Goal: Transaction & Acquisition: Purchase product/service

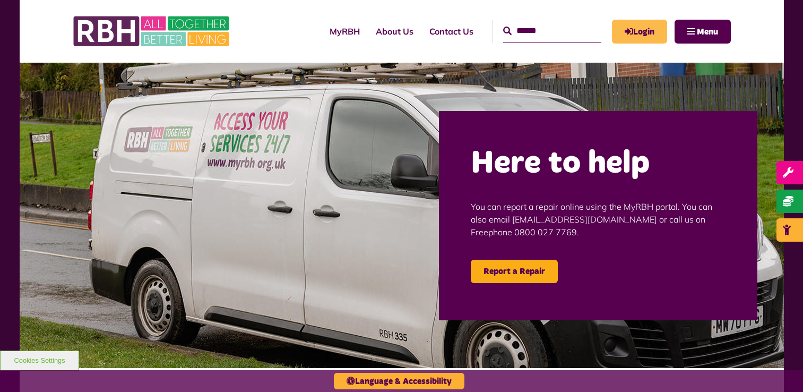
click at [0, 0] on icon "MyRBH" at bounding box center [0, 0] width 0 height 0
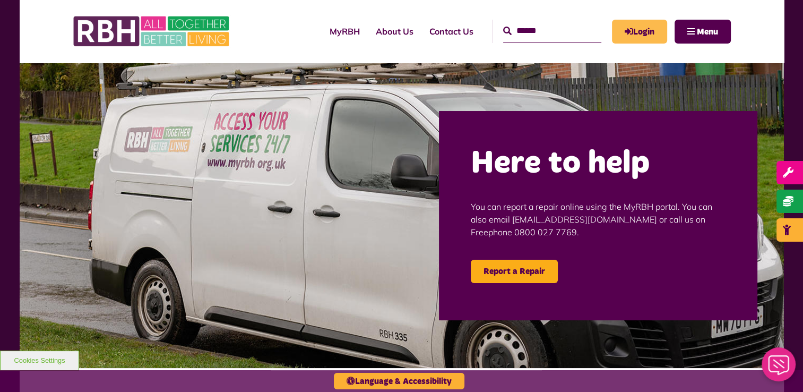
click at [642, 33] on link "Login" at bounding box center [639, 32] width 55 height 24
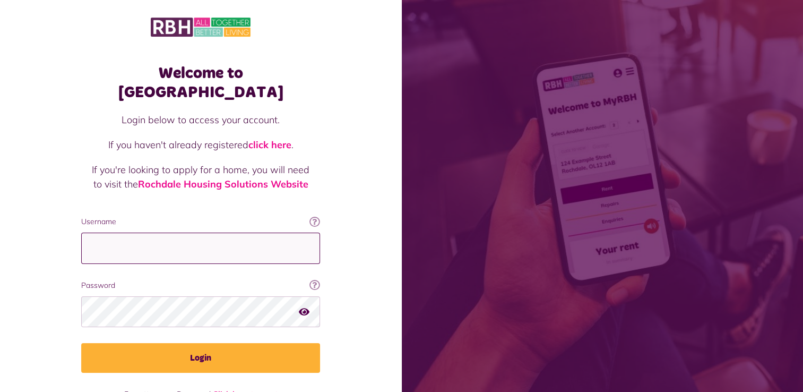
click at [200, 233] on input "Username" at bounding box center [200, 248] width 239 height 31
type input "**********"
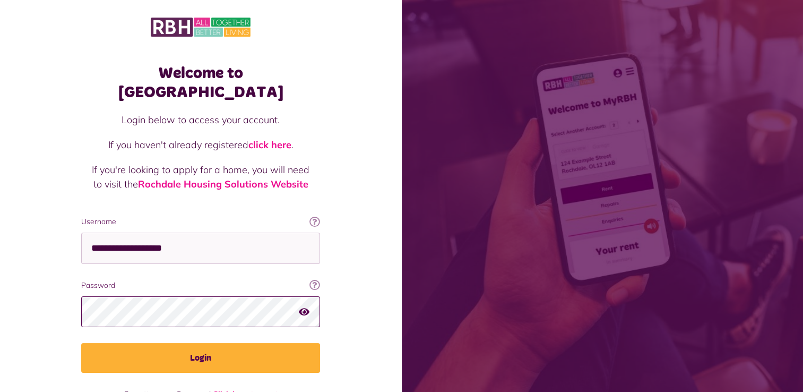
click at [81, 343] on button "Login" at bounding box center [200, 358] width 239 height 30
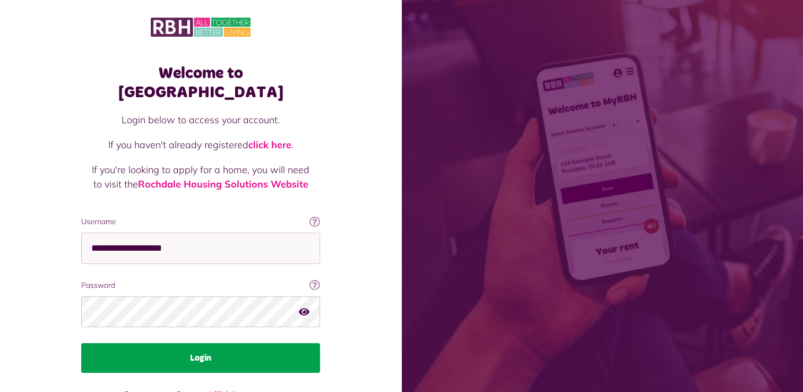
click at [171, 343] on button "Login" at bounding box center [200, 358] width 239 height 30
click at [178, 343] on button "Login" at bounding box center [200, 358] width 239 height 30
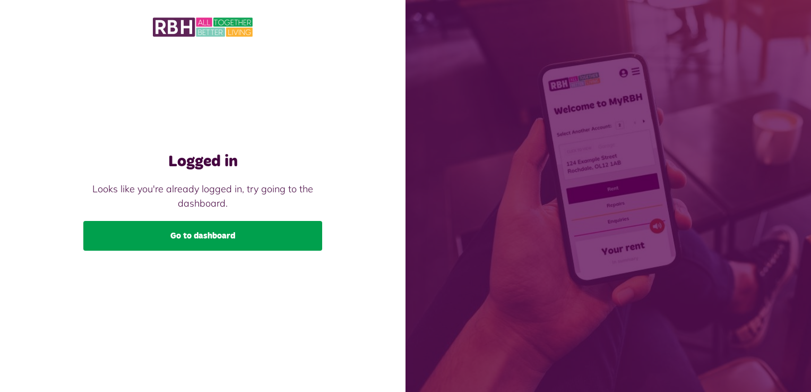
click at [242, 240] on link "Go to dashboard" at bounding box center [202, 236] width 239 height 30
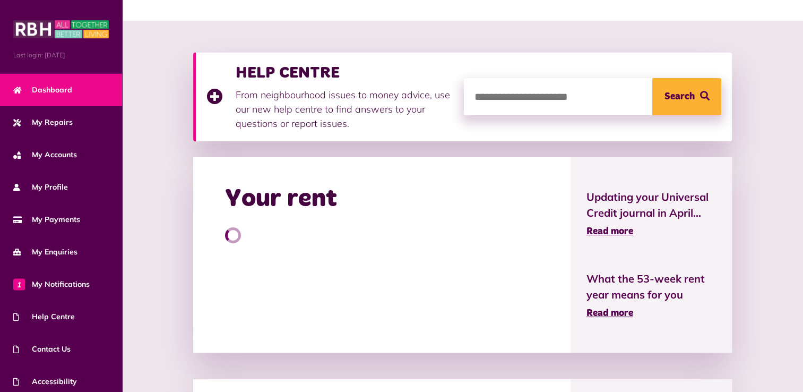
scroll to position [110, 0]
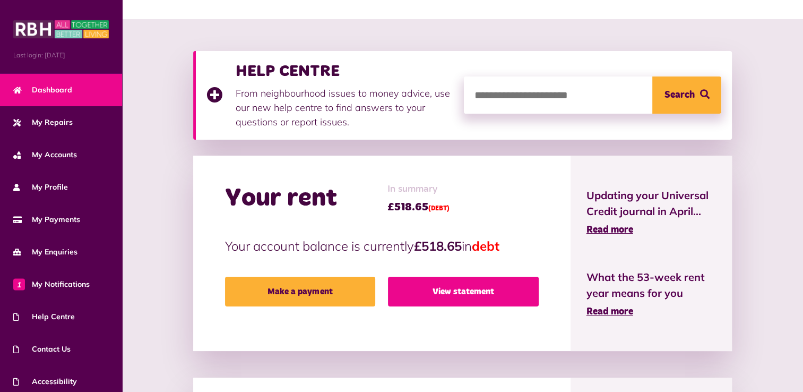
click at [438, 291] on link "View statement" at bounding box center [463, 292] width 151 height 30
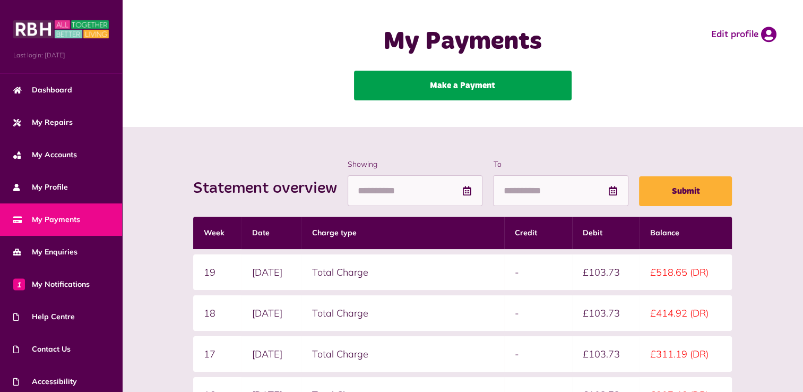
click at [492, 75] on link "Make a Payment" at bounding box center [463, 86] width 218 height 30
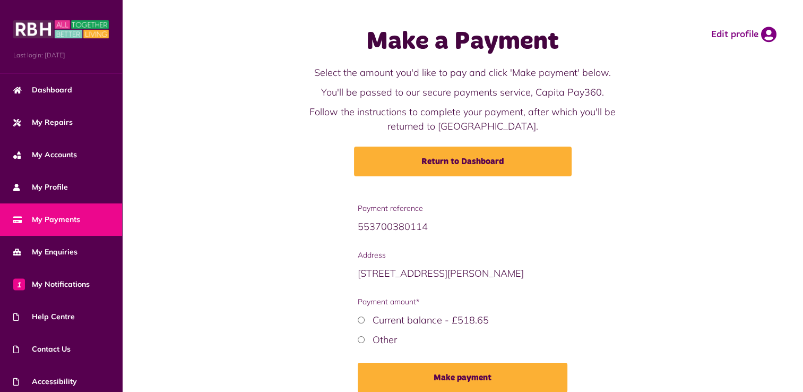
scroll to position [48, 0]
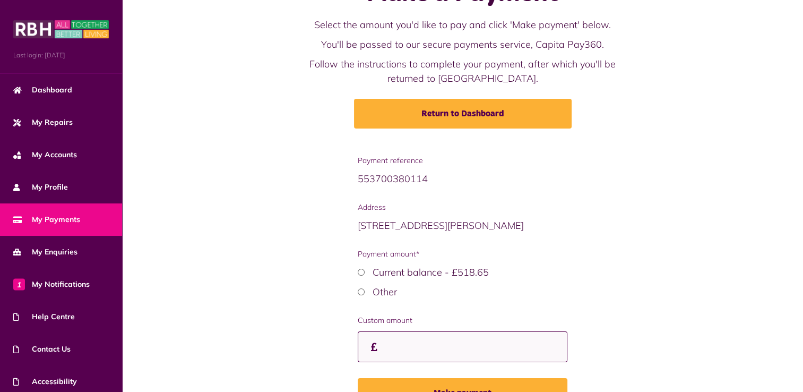
click at [401, 350] on input "Custom amount" at bounding box center [462, 346] width 209 height 31
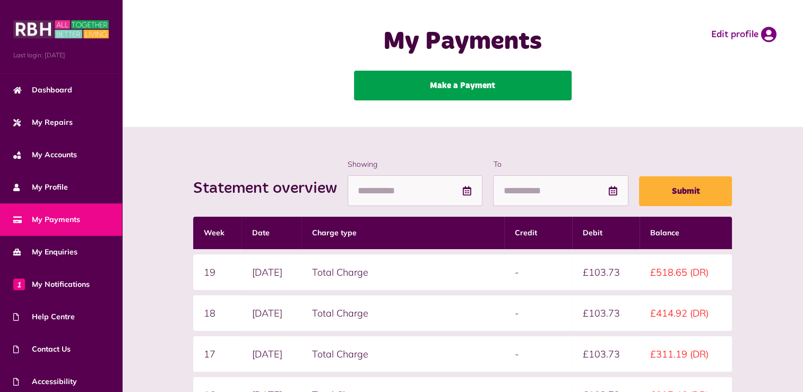
click at [480, 72] on link "Make a Payment" at bounding box center [463, 86] width 218 height 30
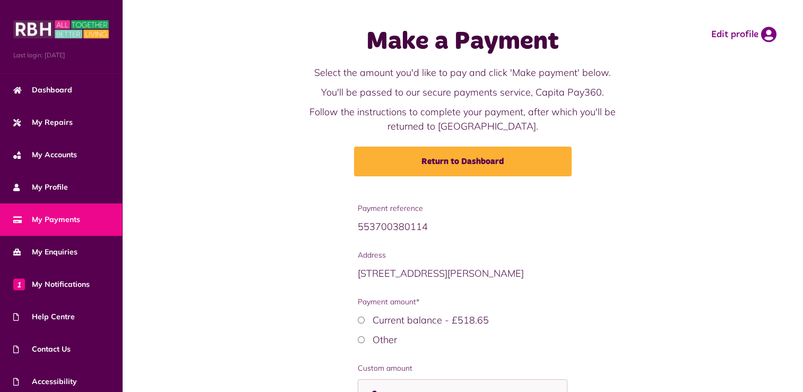
scroll to position [64, 0]
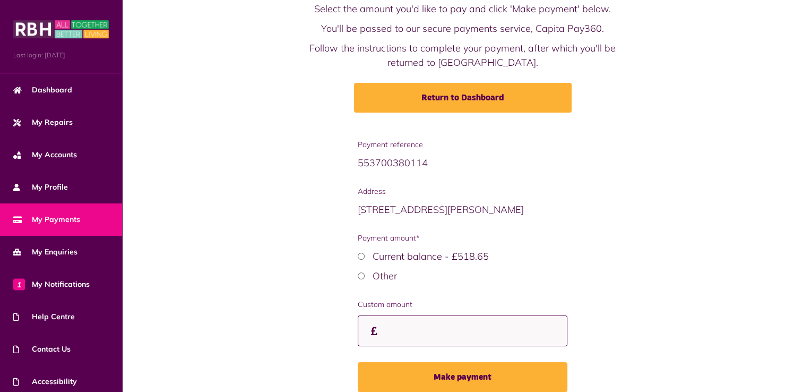
click at [411, 337] on input "Custom amount" at bounding box center [462, 330] width 209 height 31
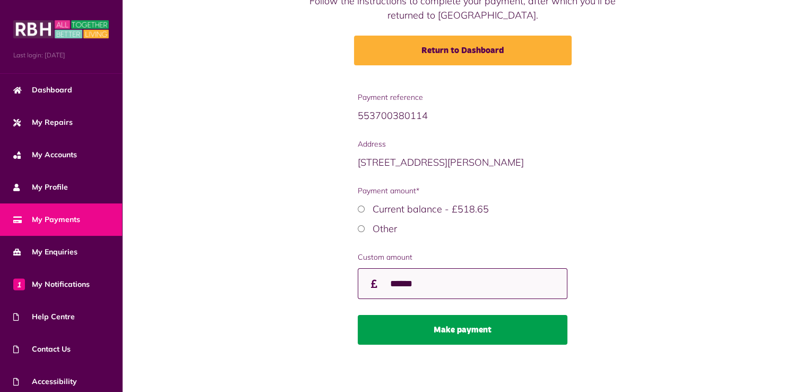
type input "******"
click at [415, 328] on button "Make payment" at bounding box center [462, 330] width 209 height 30
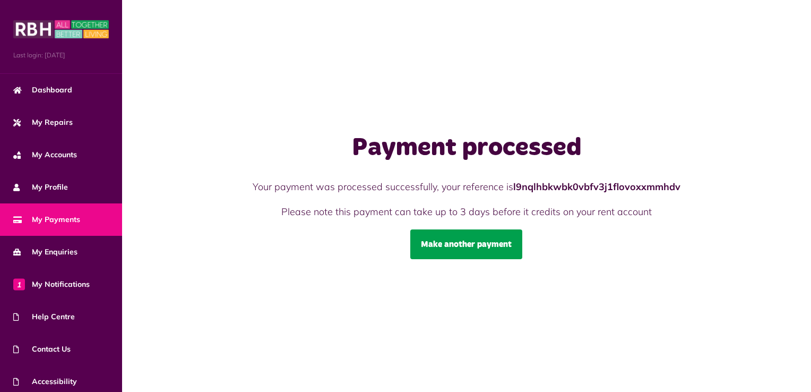
click at [494, 243] on link "Make another payment" at bounding box center [466, 244] width 112 height 30
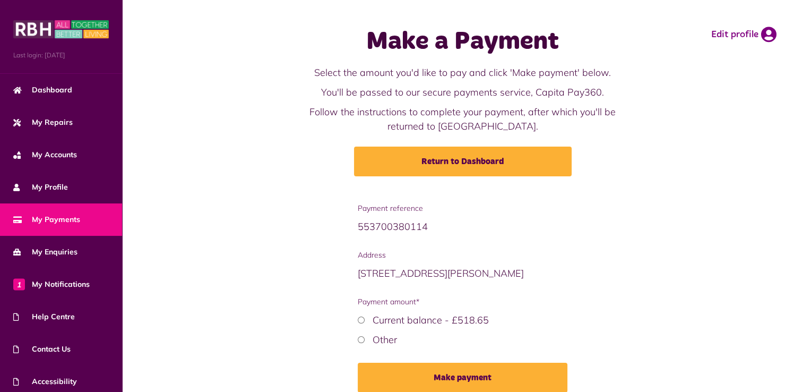
scroll to position [48, 0]
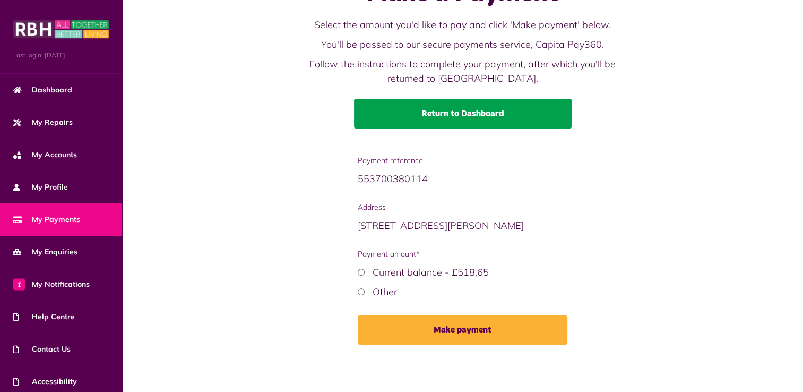
click at [478, 112] on link "Return to Dashboard" at bounding box center [463, 114] width 218 height 30
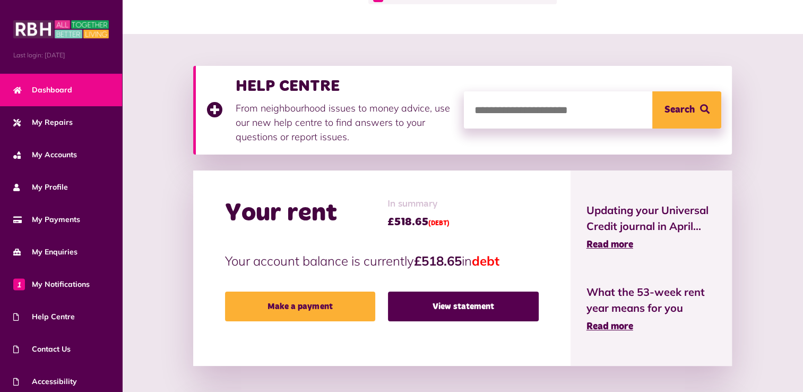
scroll to position [96, 0]
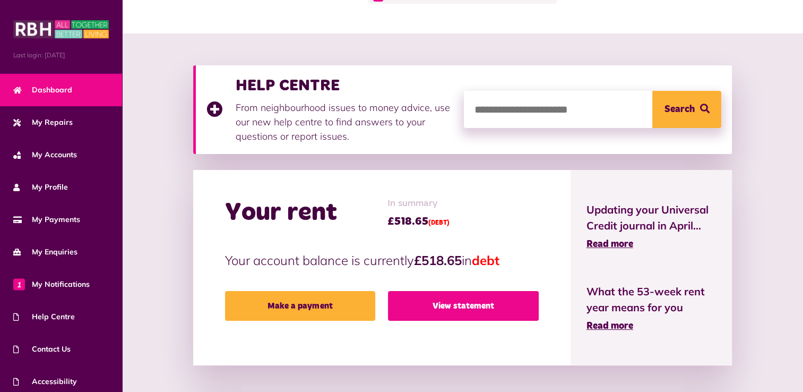
click at [427, 298] on link "View statement" at bounding box center [463, 306] width 151 height 30
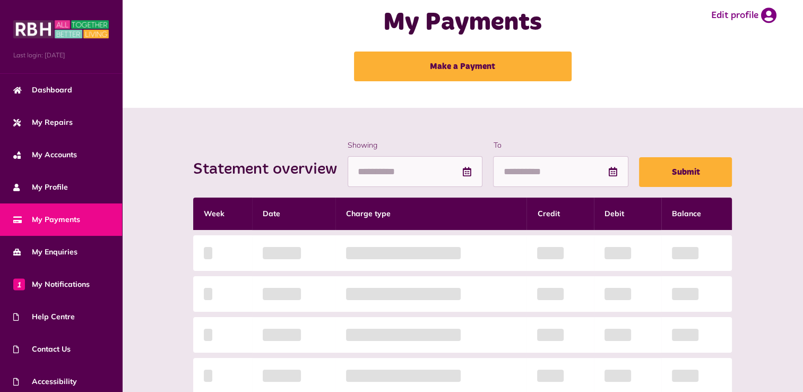
scroll to position [19, 0]
